Goal: Connect with others: Find contact information

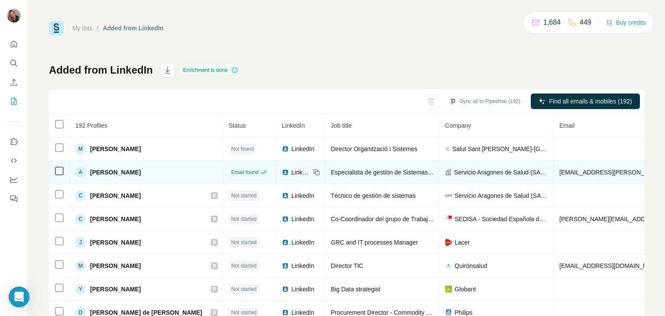
click at [124, 171] on span "[PERSON_NAME]" at bounding box center [115, 172] width 51 height 9
click at [291, 171] on span "LinkedIn" at bounding box center [300, 172] width 19 height 9
